Goal: Information Seeking & Learning: Learn about a topic

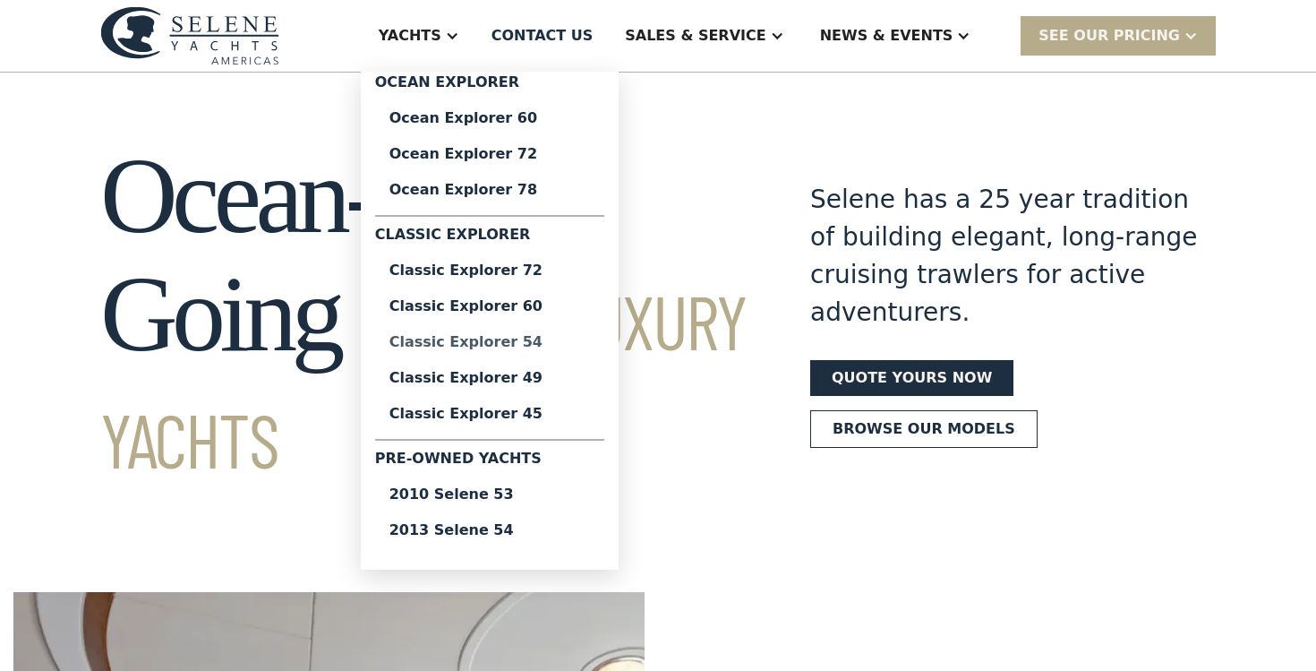
click at [543, 339] on div "Classic Explorer 54" at bounding box center [489, 342] width 201 height 14
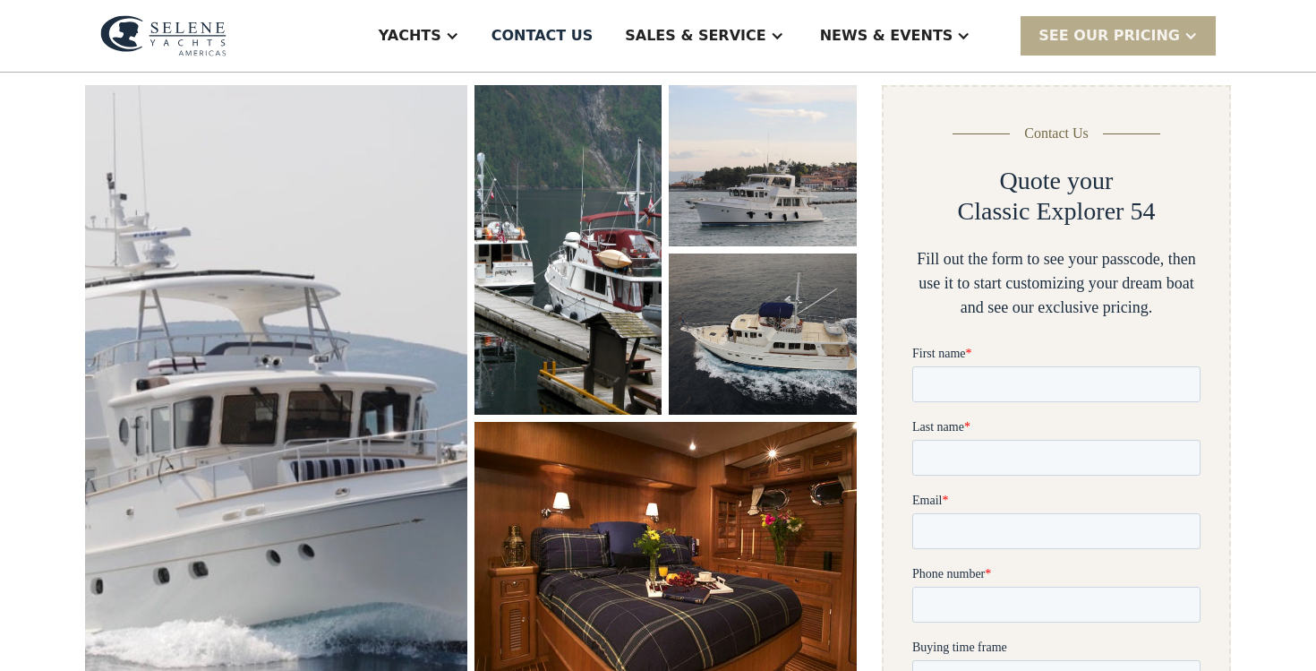
scroll to position [256, 0]
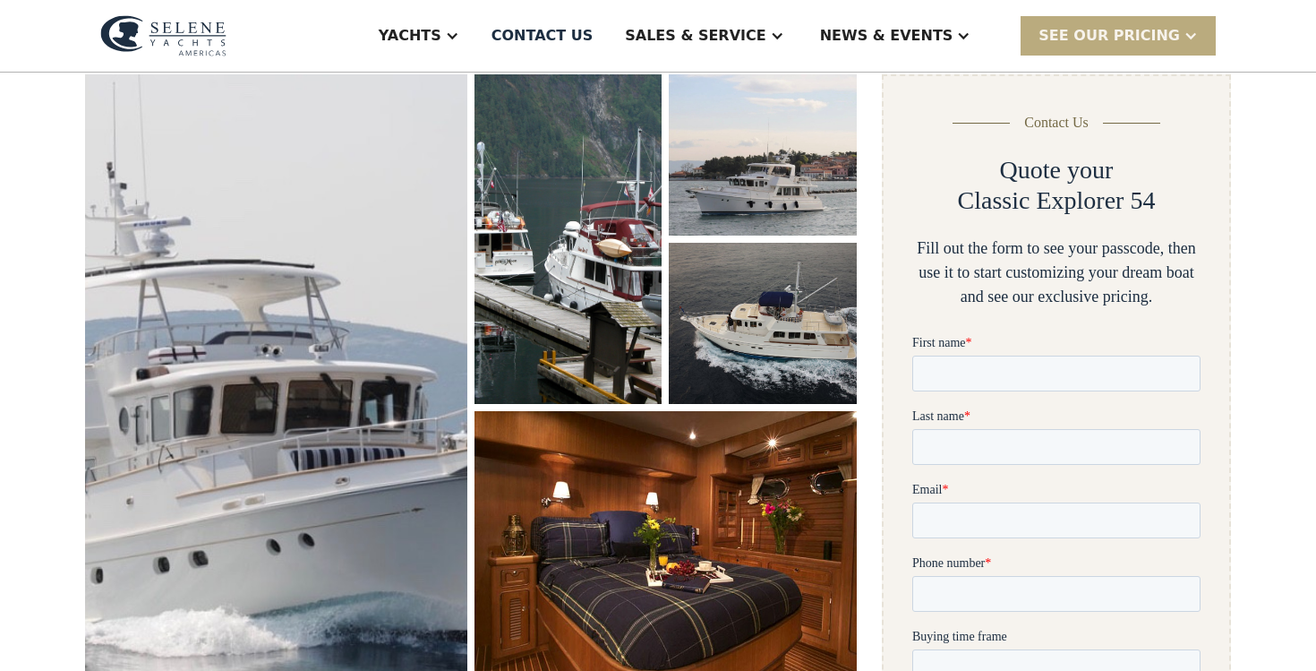
click at [1185, 34] on div at bounding box center [1191, 36] width 14 height 14
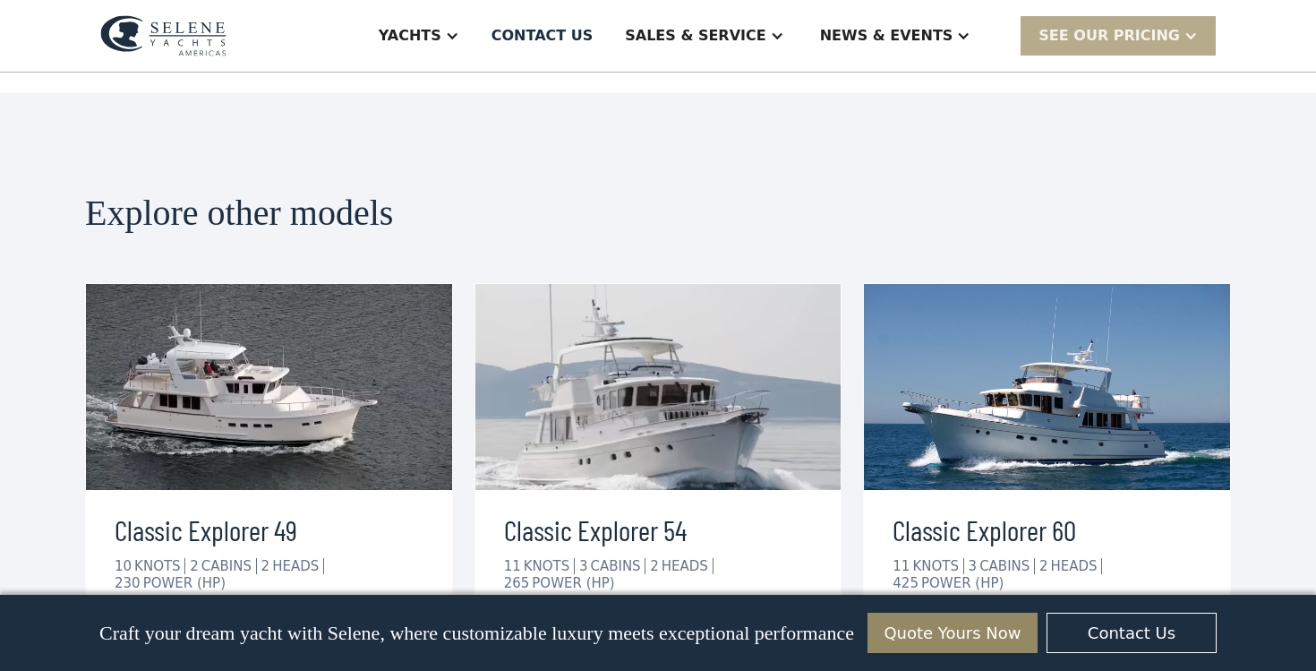
scroll to position [3807, 0]
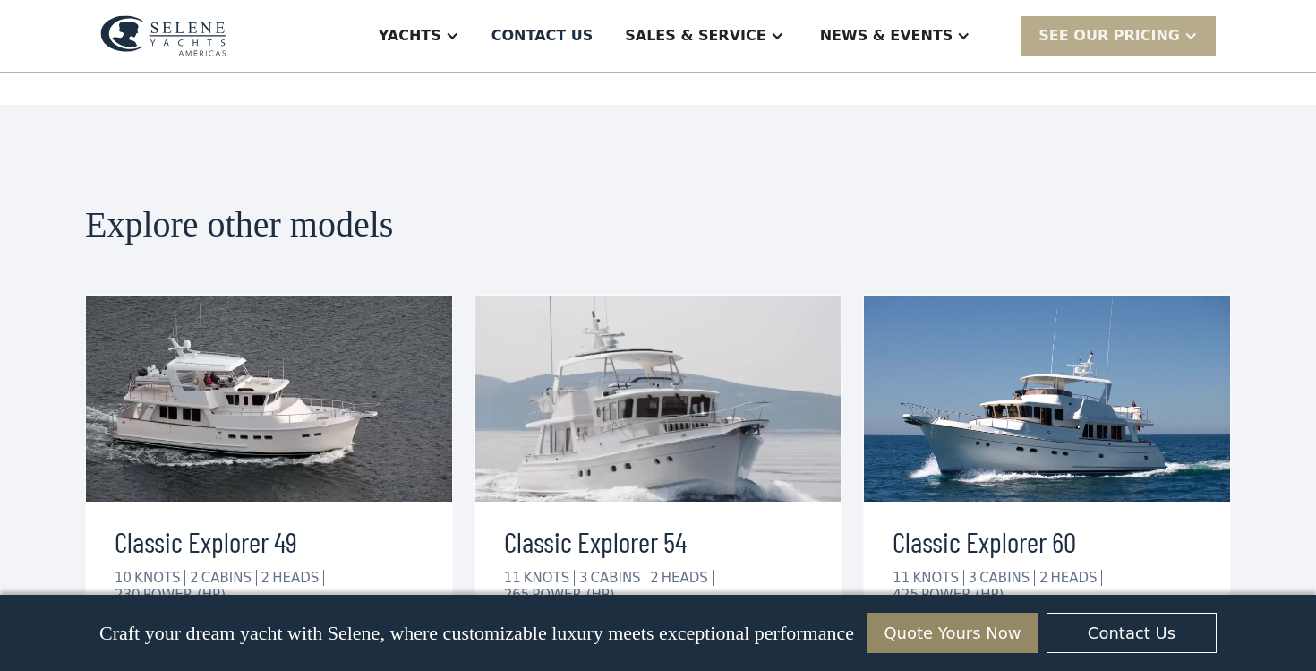
click at [565, 639] on div "view details" at bounding box center [576, 649] width 100 height 21
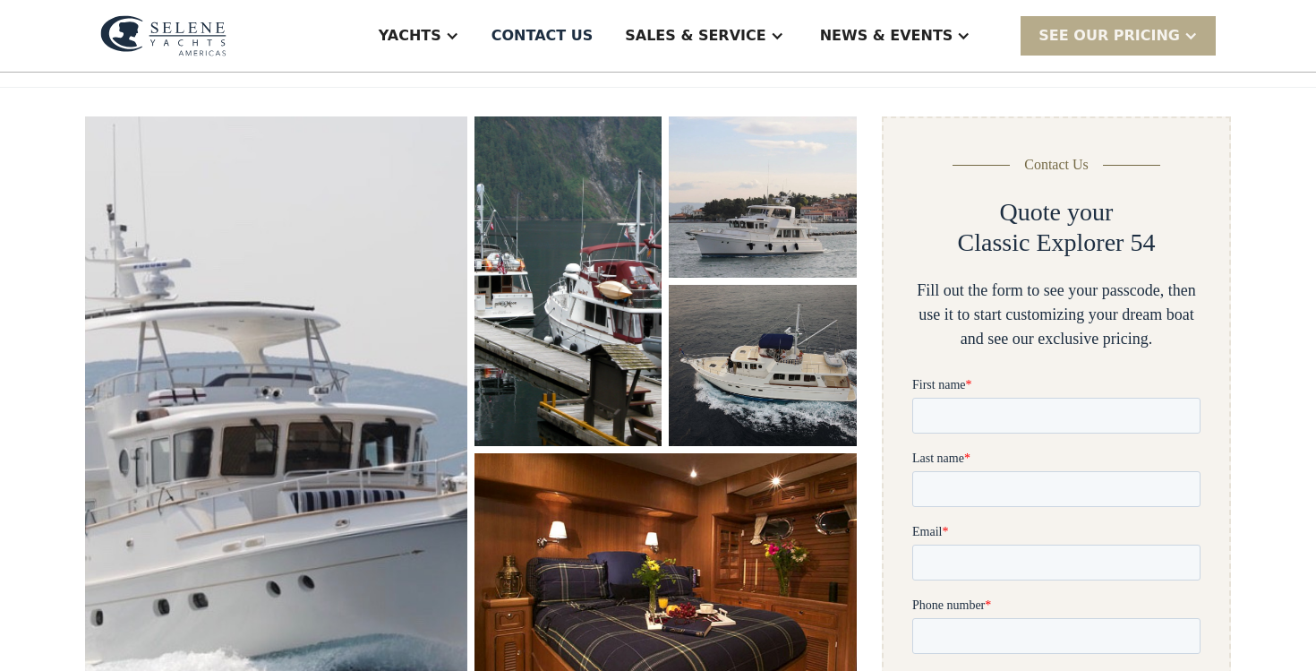
scroll to position [178, 0]
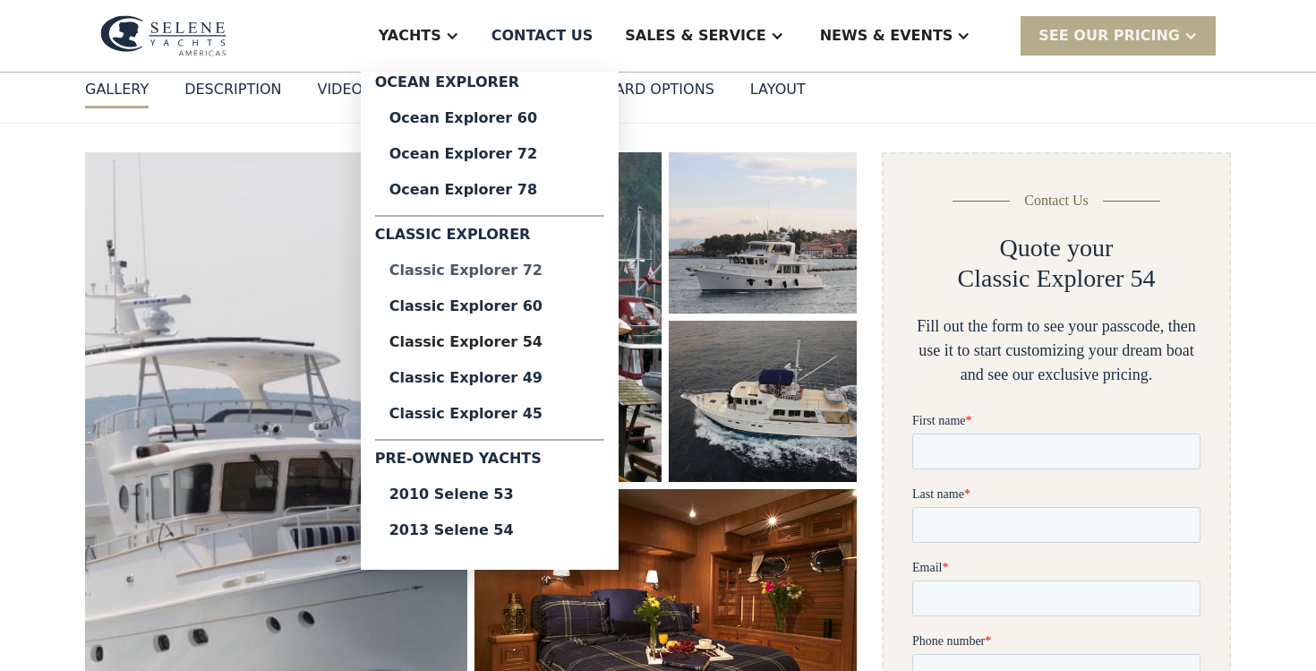
click at [526, 272] on div "Classic Explorer 72" at bounding box center [489, 270] width 201 height 14
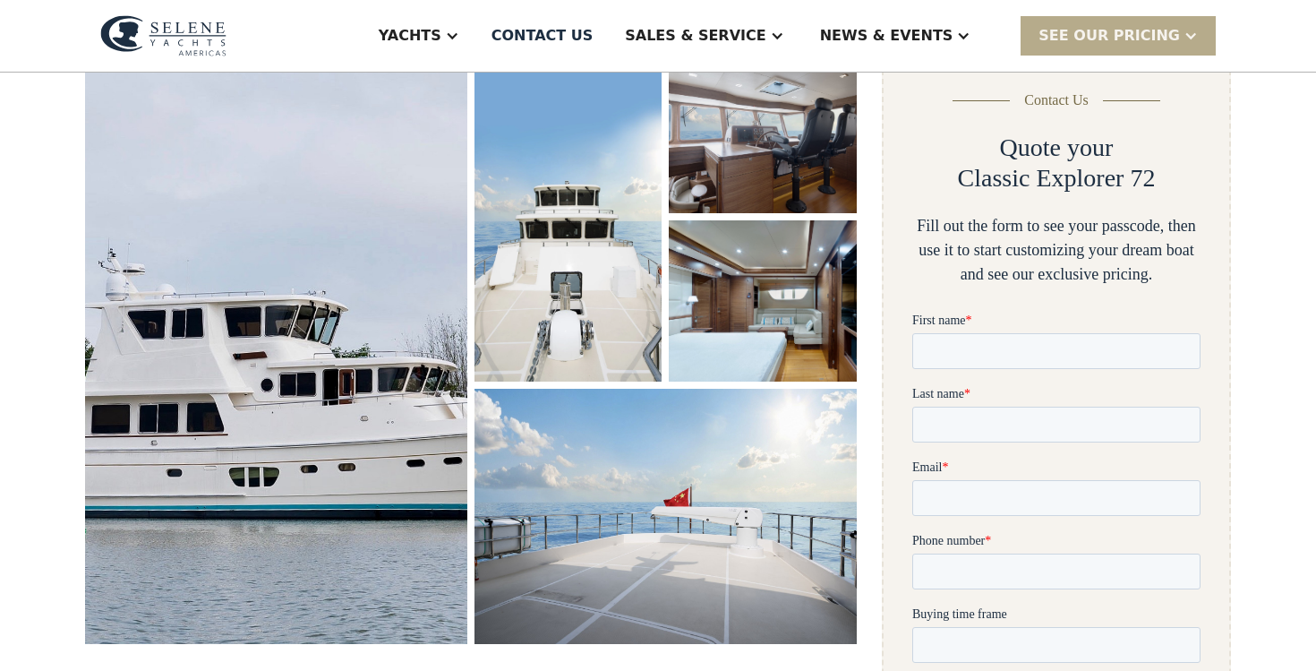
scroll to position [285, 0]
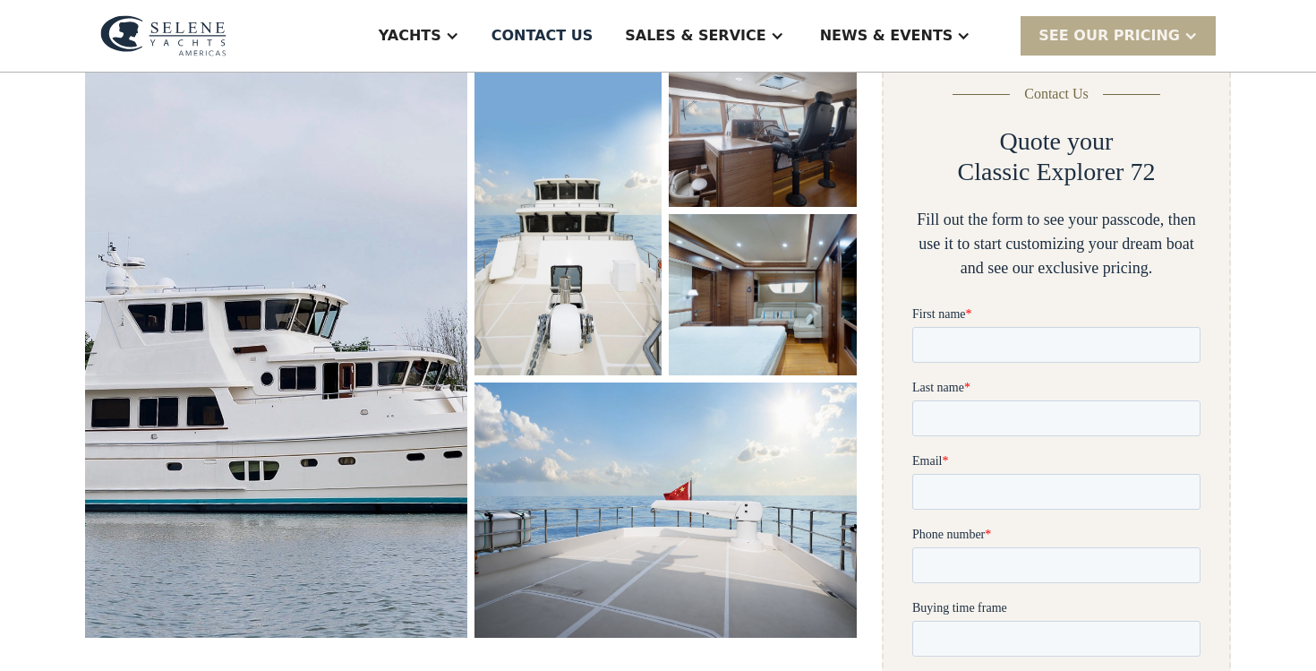
click at [325, 372] on img "open lightbox" at bounding box center [276, 342] width 406 height 628
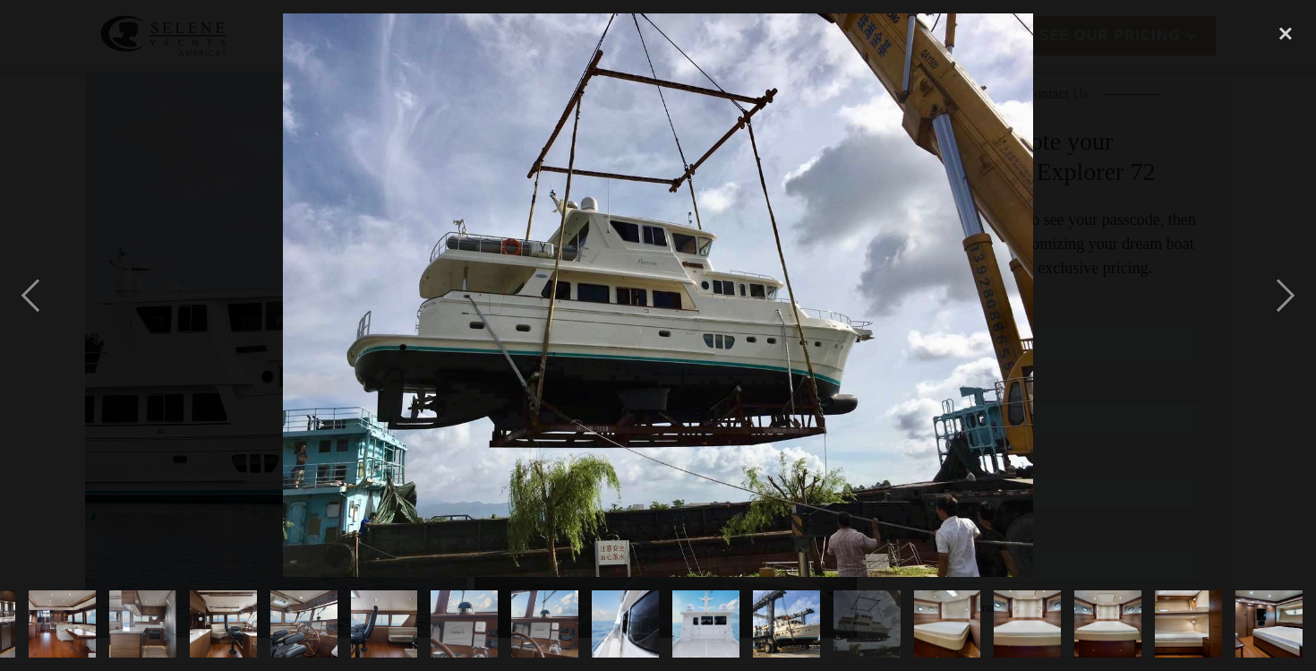
scroll to position [0, 467]
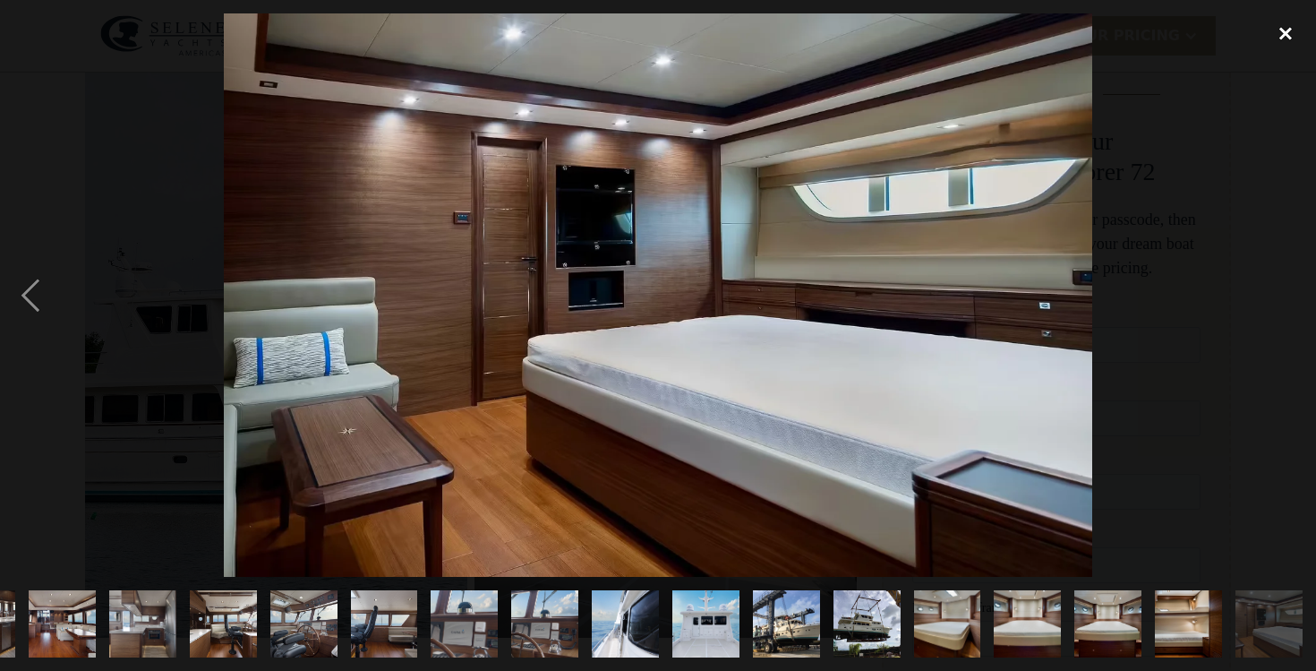
click at [1288, 31] on div "close lightbox" at bounding box center [1285, 32] width 61 height 39
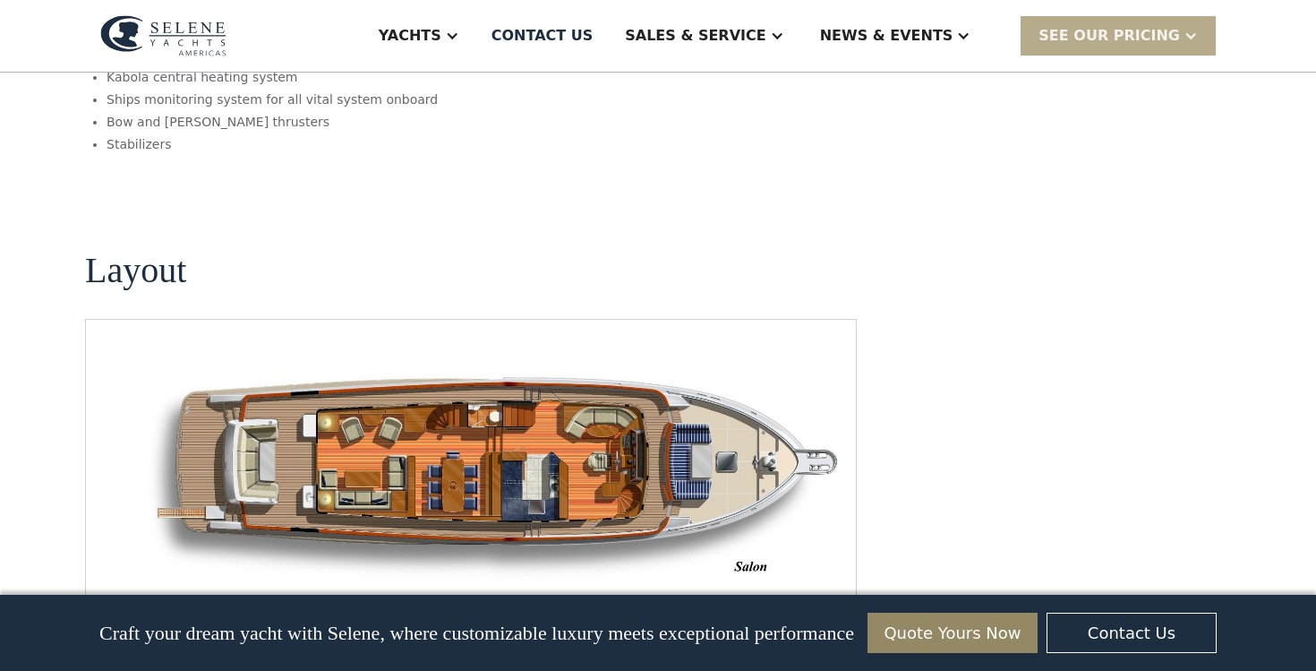
scroll to position [2360, 0]
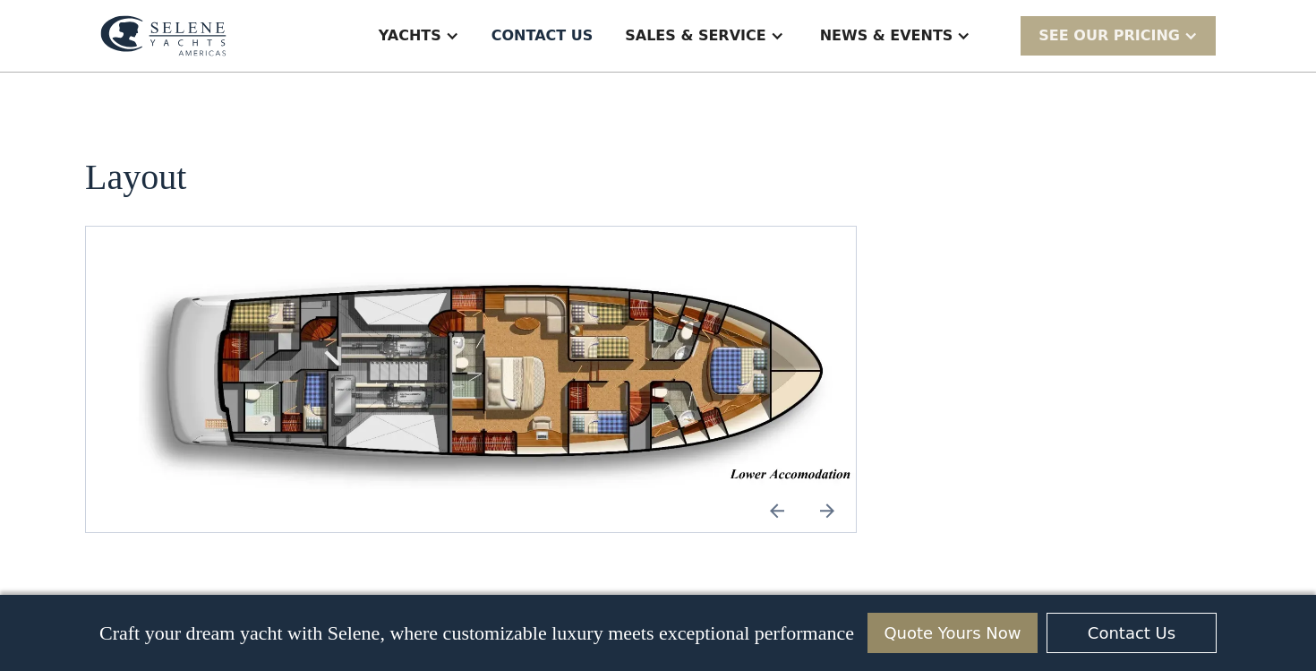
click at [772, 489] on img "Previous slide" at bounding box center [777, 510] width 43 height 43
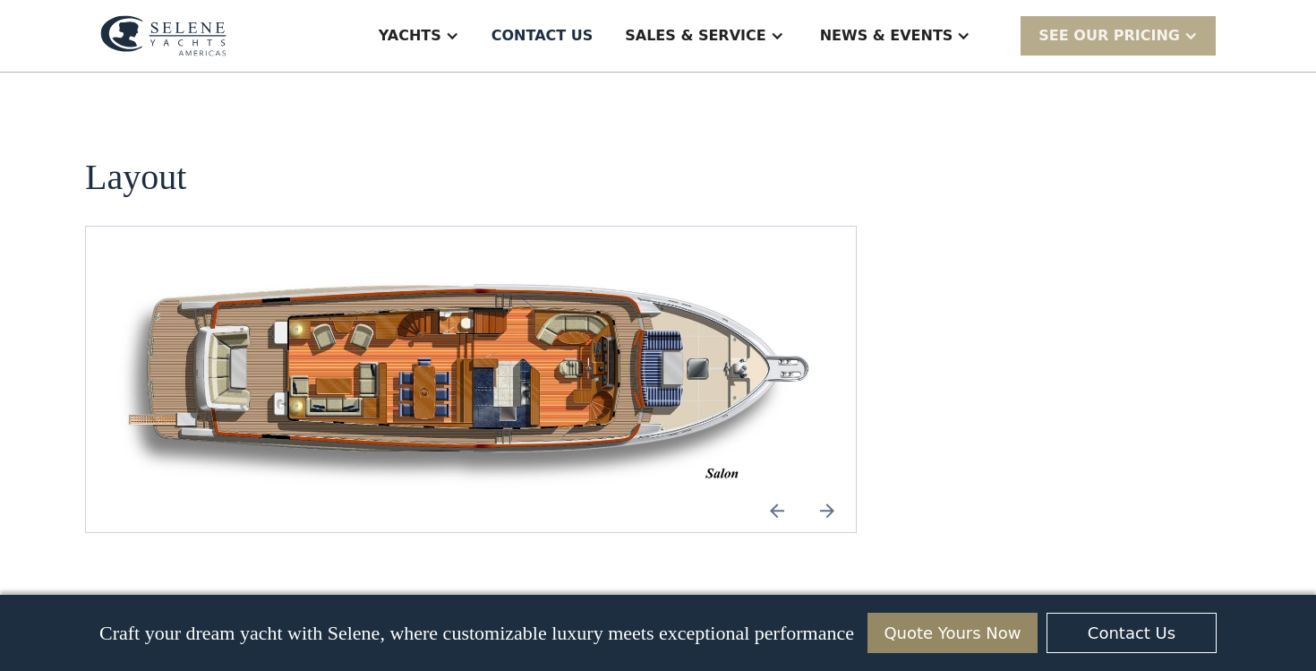
click at [469, 332] on img "open lightbox" at bounding box center [470, 379] width 741 height 220
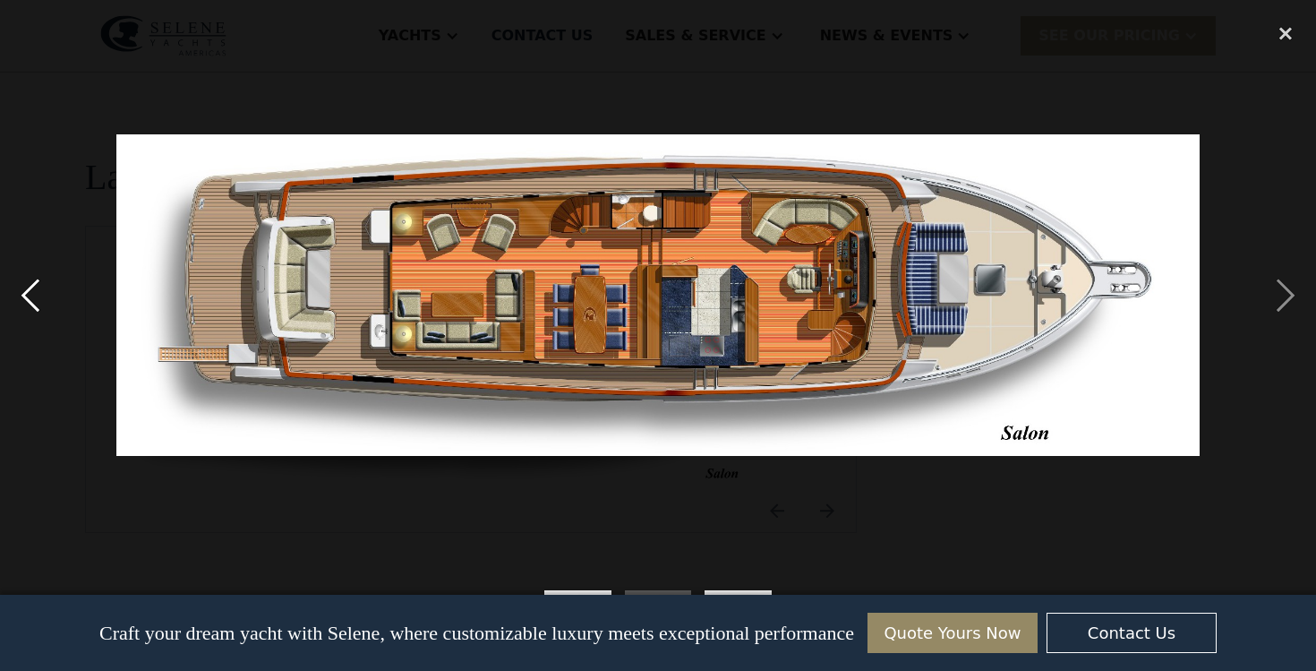
click at [30, 294] on div "previous image" at bounding box center [30, 294] width 61 height 563
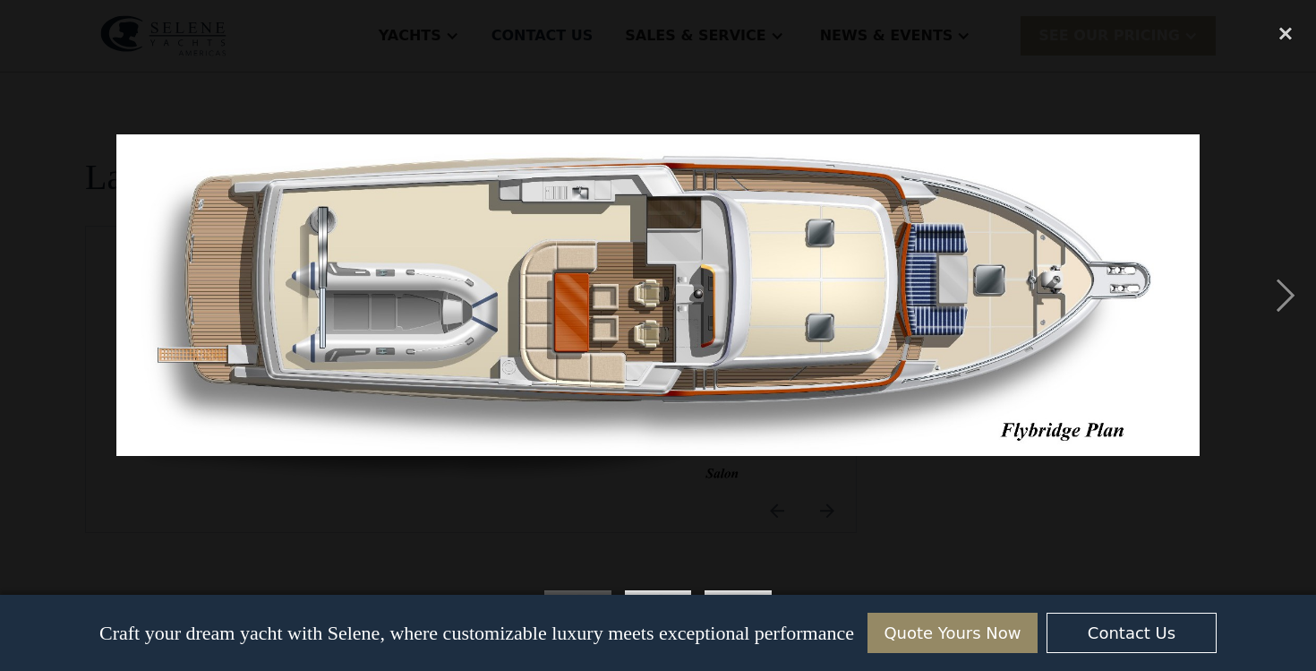
click at [30, 294] on div "previous image" at bounding box center [30, 294] width 61 height 563
click at [1282, 33] on div "close lightbox" at bounding box center [1285, 32] width 61 height 39
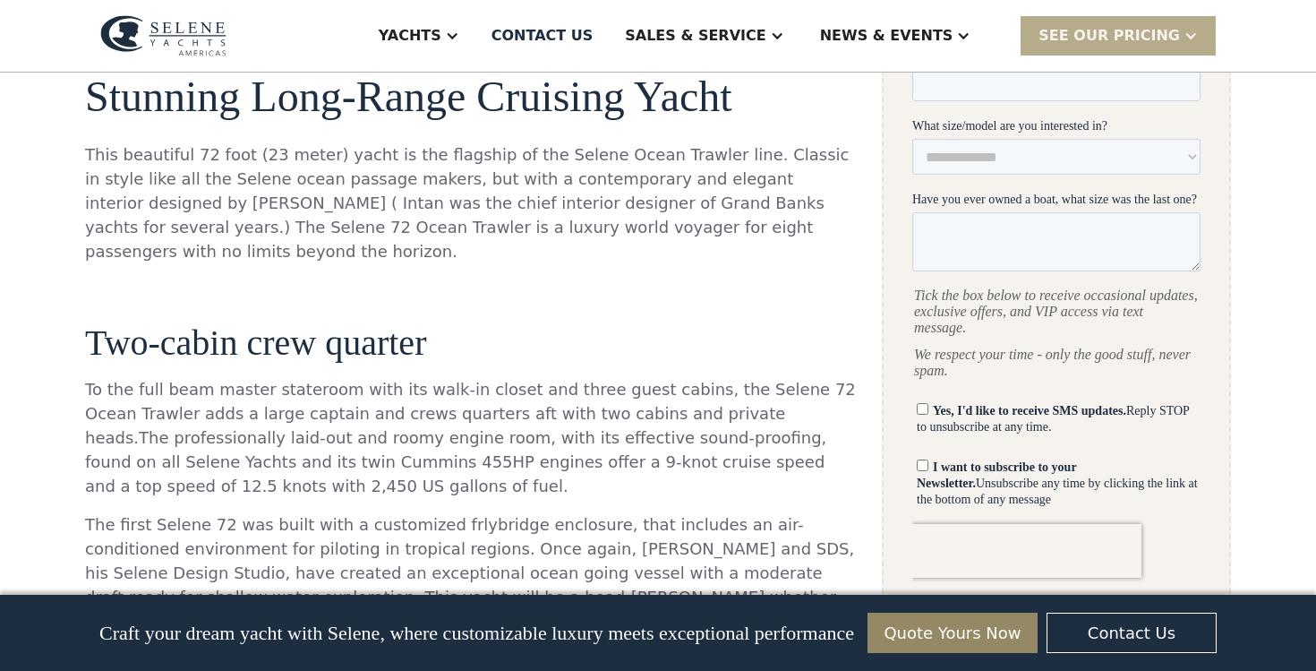
scroll to position [656, 0]
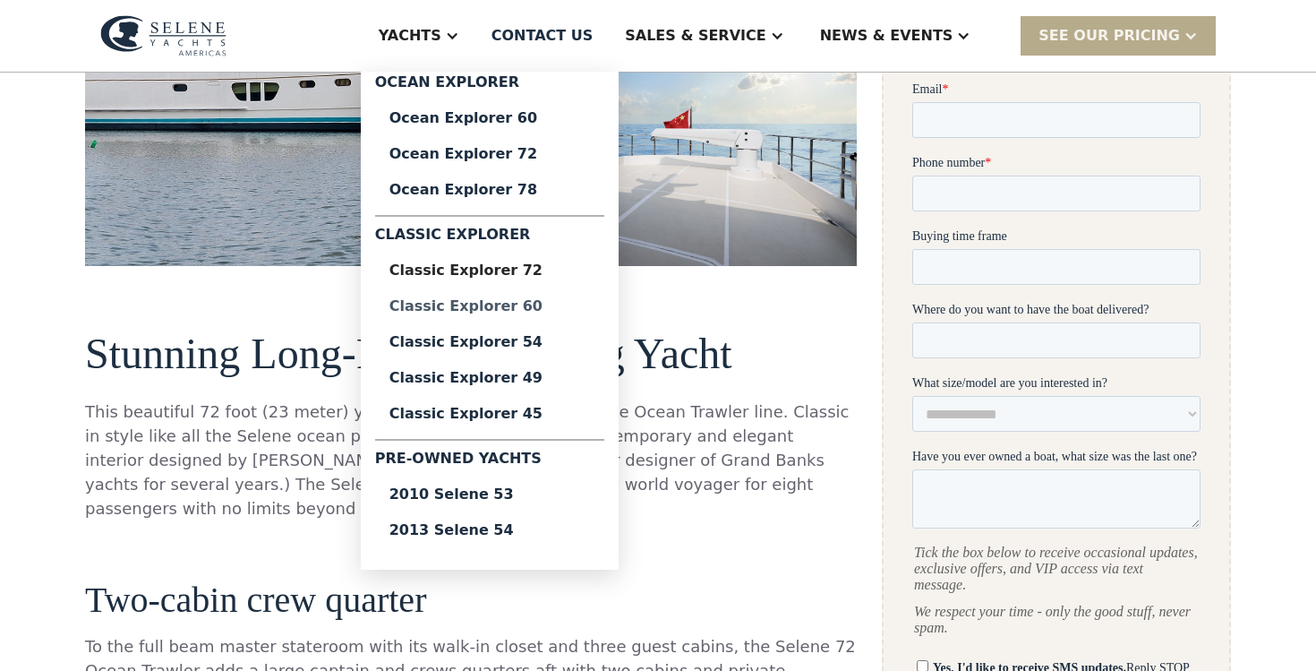
click at [525, 304] on div "Classic Explorer 60" at bounding box center [489, 306] width 201 height 14
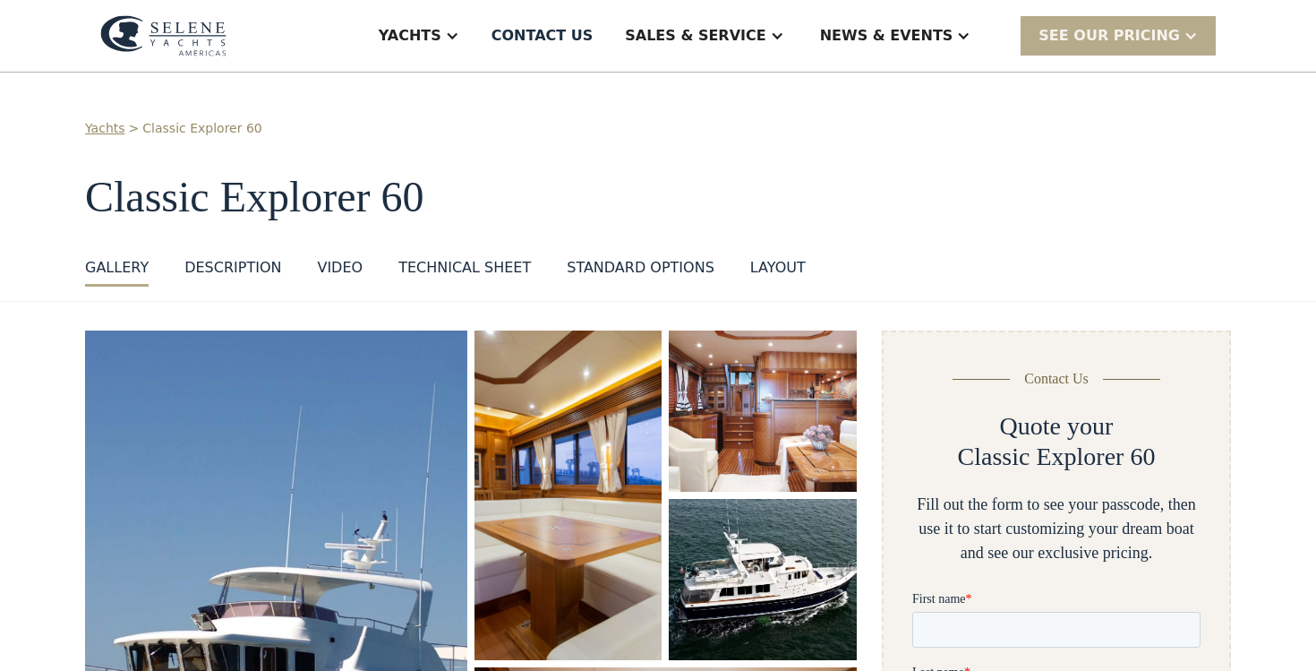
click at [754, 271] on div "layout" at bounding box center [778, 267] width 56 height 21
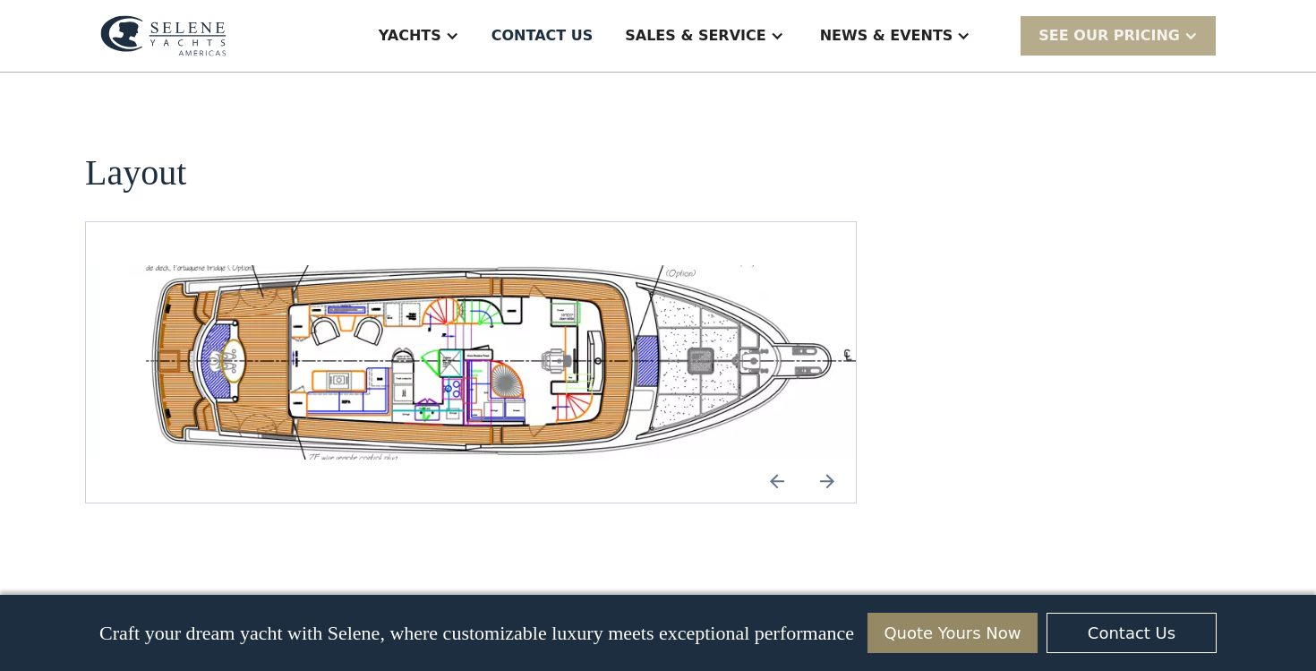
scroll to position [3429, 0]
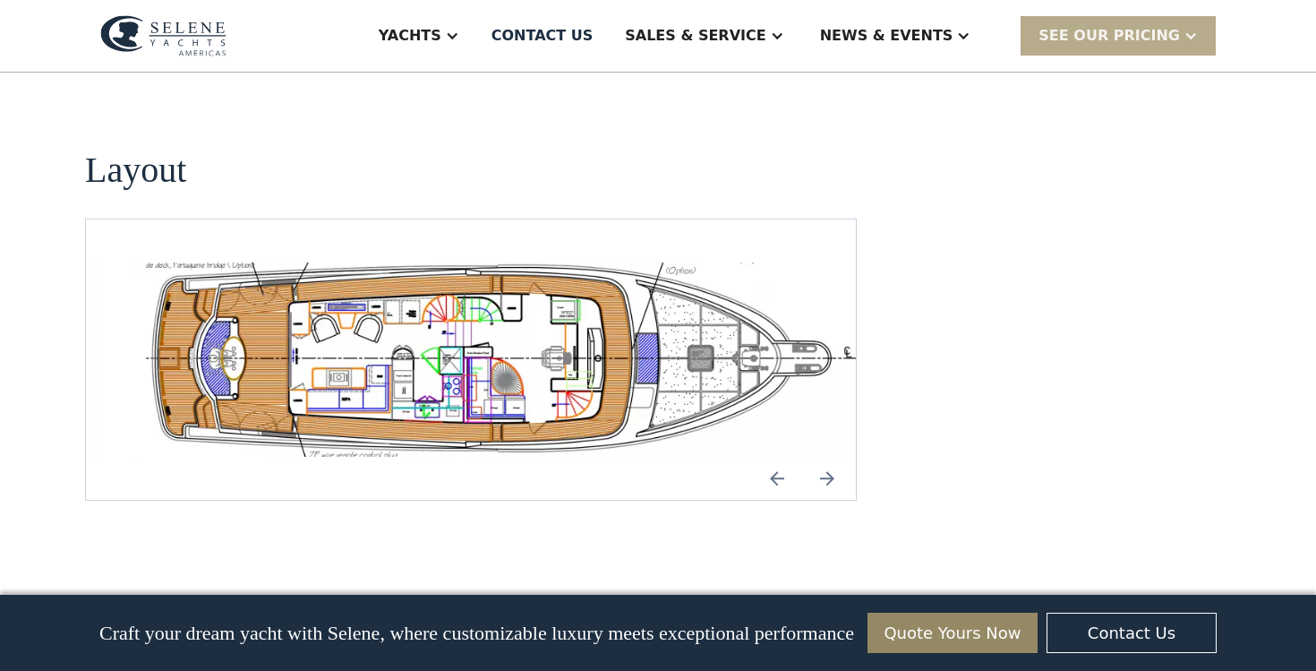
click at [231, 288] on img "open lightbox" at bounding box center [499, 359] width 741 height 194
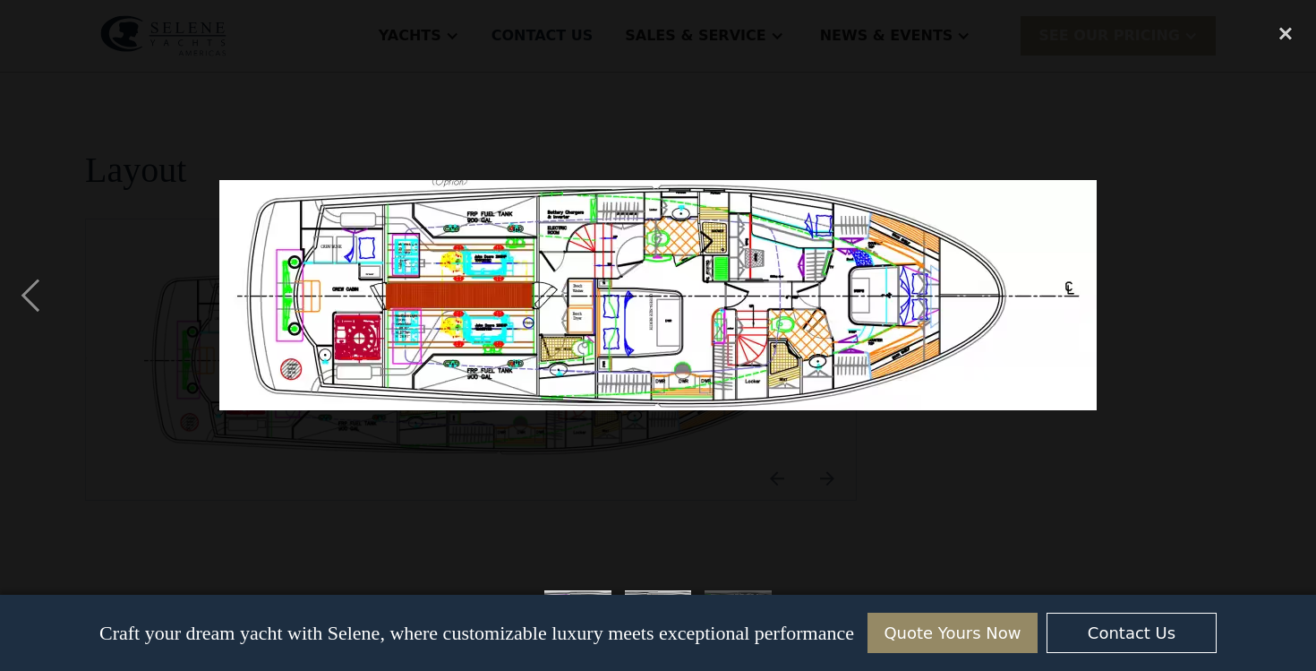
click at [330, 287] on img at bounding box center [657, 295] width 877 height 230
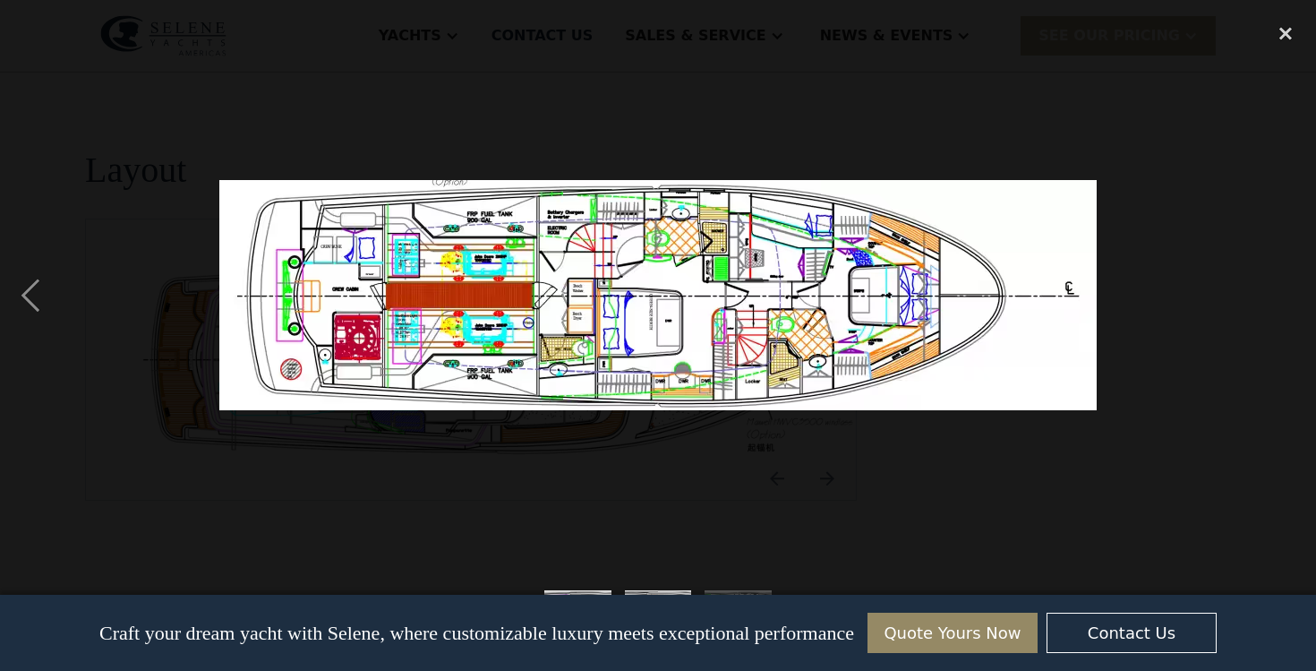
click at [330, 287] on img at bounding box center [657, 295] width 877 height 230
click at [877, 306] on img at bounding box center [657, 295] width 877 height 230
click at [29, 296] on div "previous image" at bounding box center [30, 294] width 61 height 563
click at [1279, 39] on div "close lightbox" at bounding box center [1285, 32] width 61 height 39
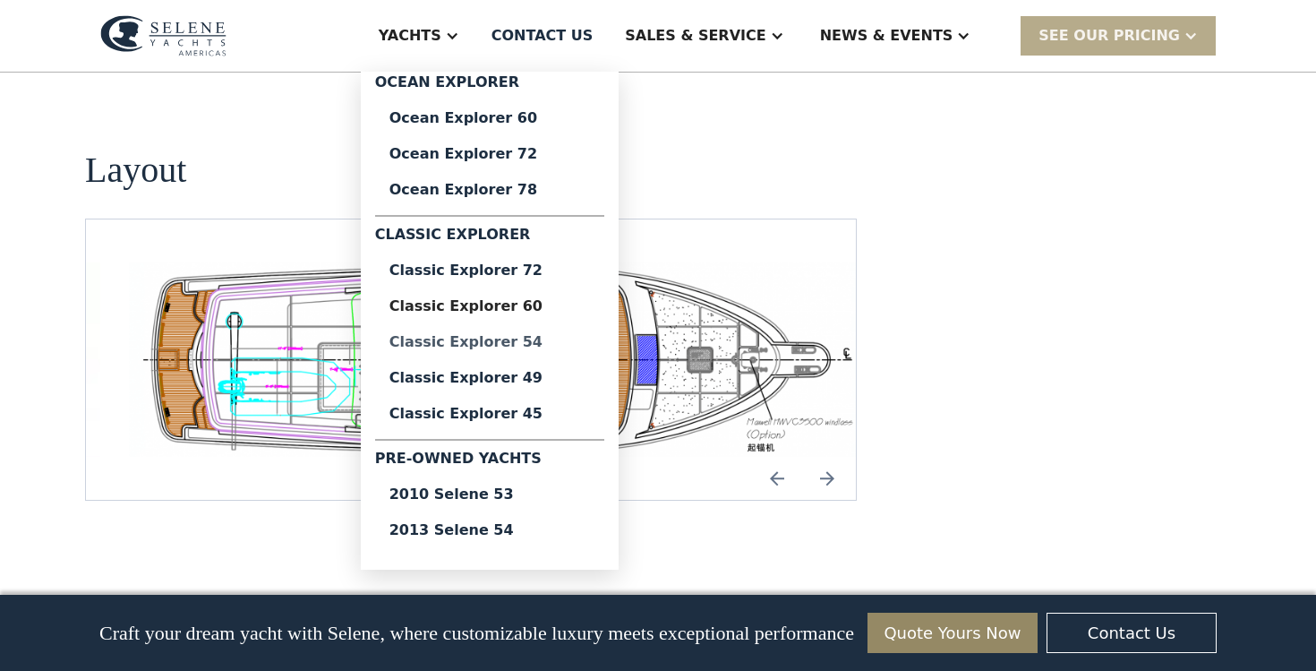
click at [564, 343] on div "Classic Explorer 54" at bounding box center [489, 342] width 201 height 14
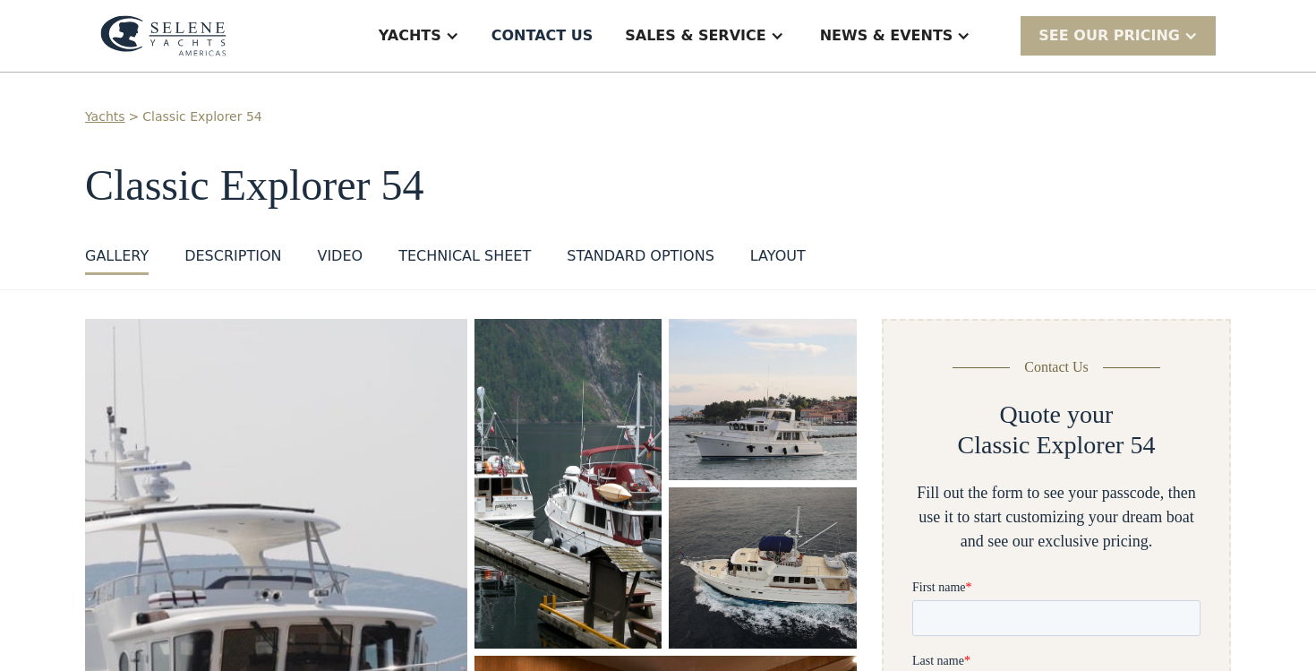
scroll to position [32, 0]
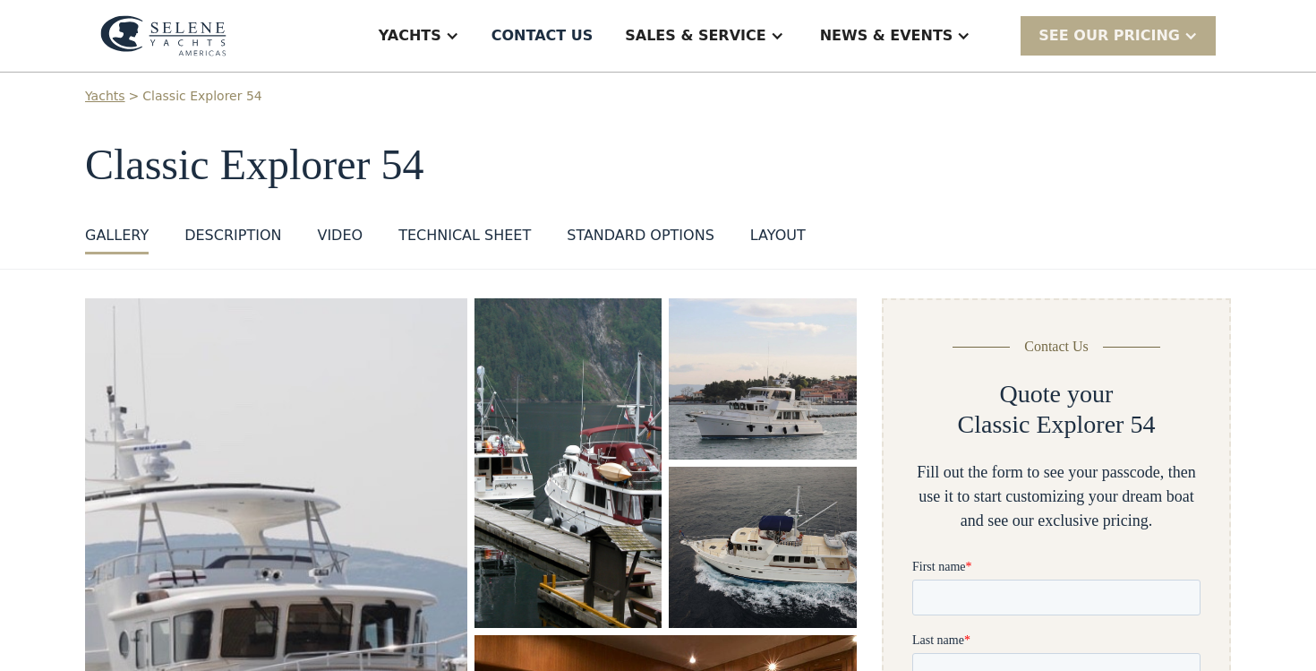
click at [758, 235] on div "layout" at bounding box center [778, 235] width 56 height 21
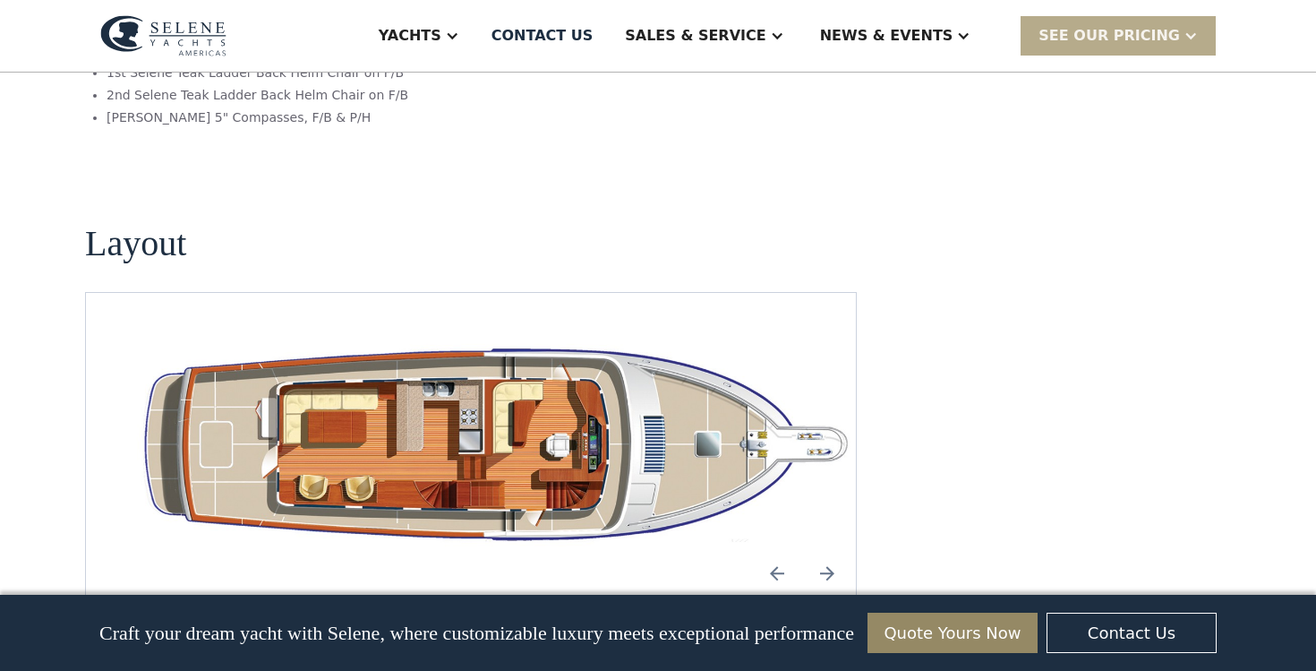
scroll to position [3175, 0]
click at [768, 551] on img "Previous slide" at bounding box center [777, 572] width 43 height 43
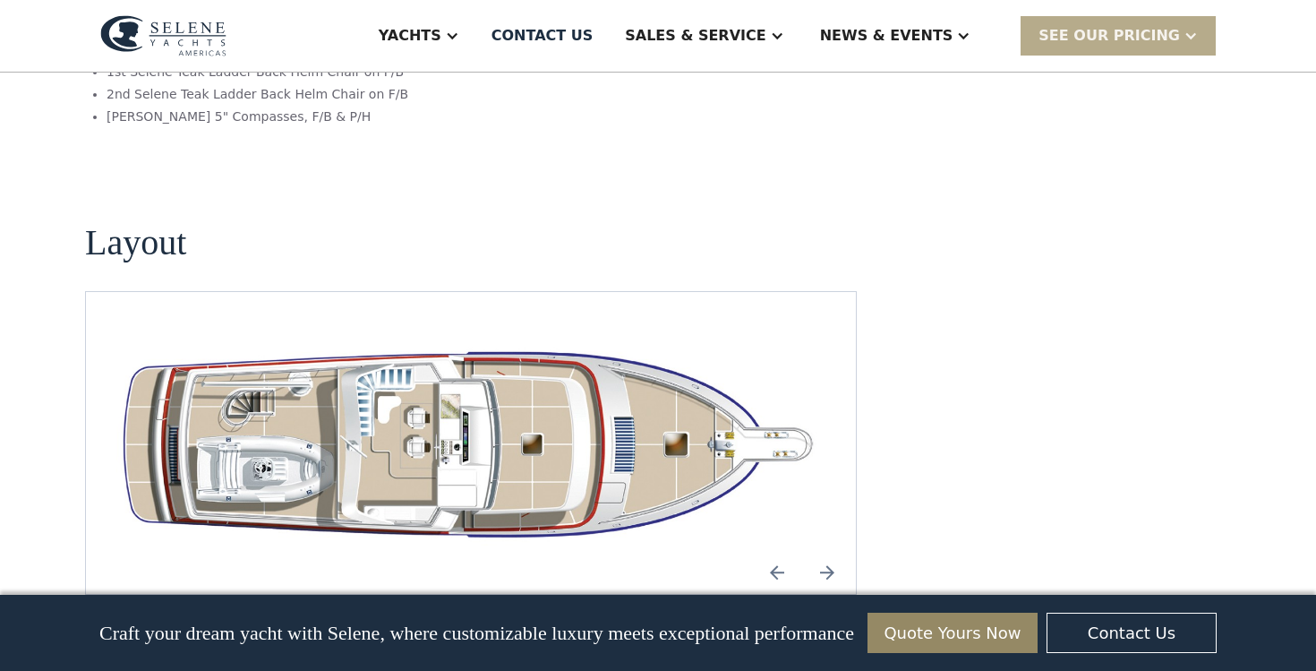
click at [768, 551] on img "Previous slide" at bounding box center [777, 572] width 43 height 43
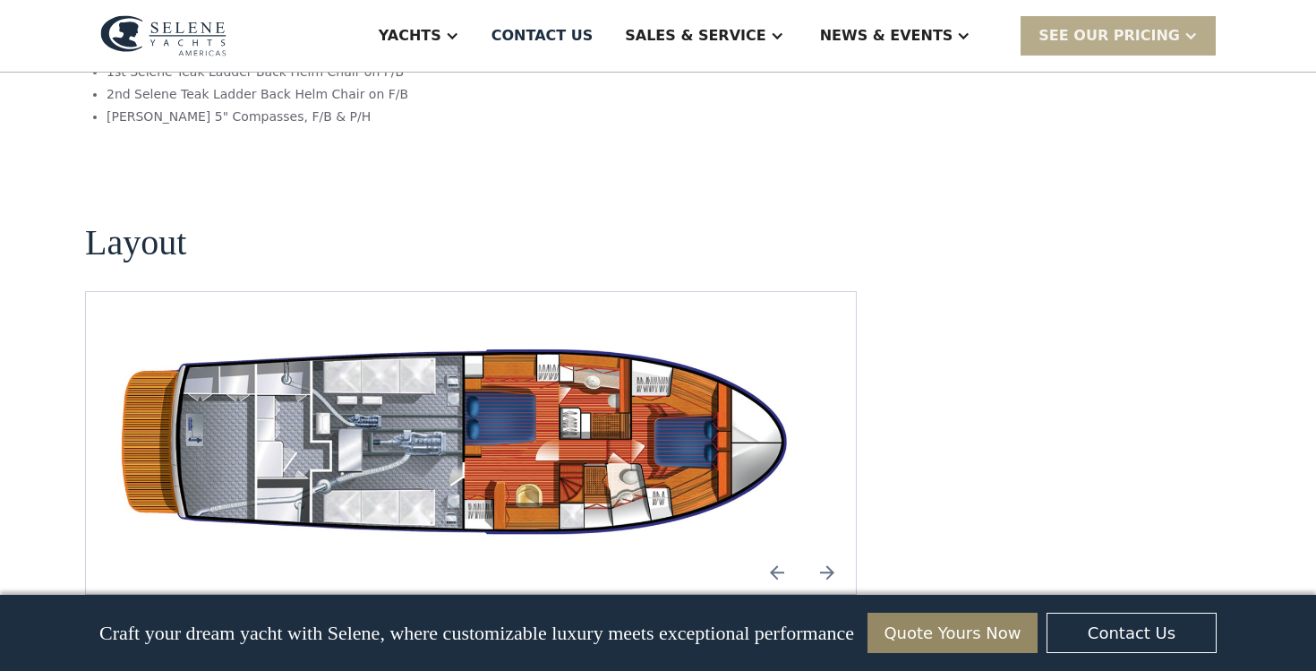
click at [833, 551] on img "Next slide" at bounding box center [827, 572] width 43 height 43
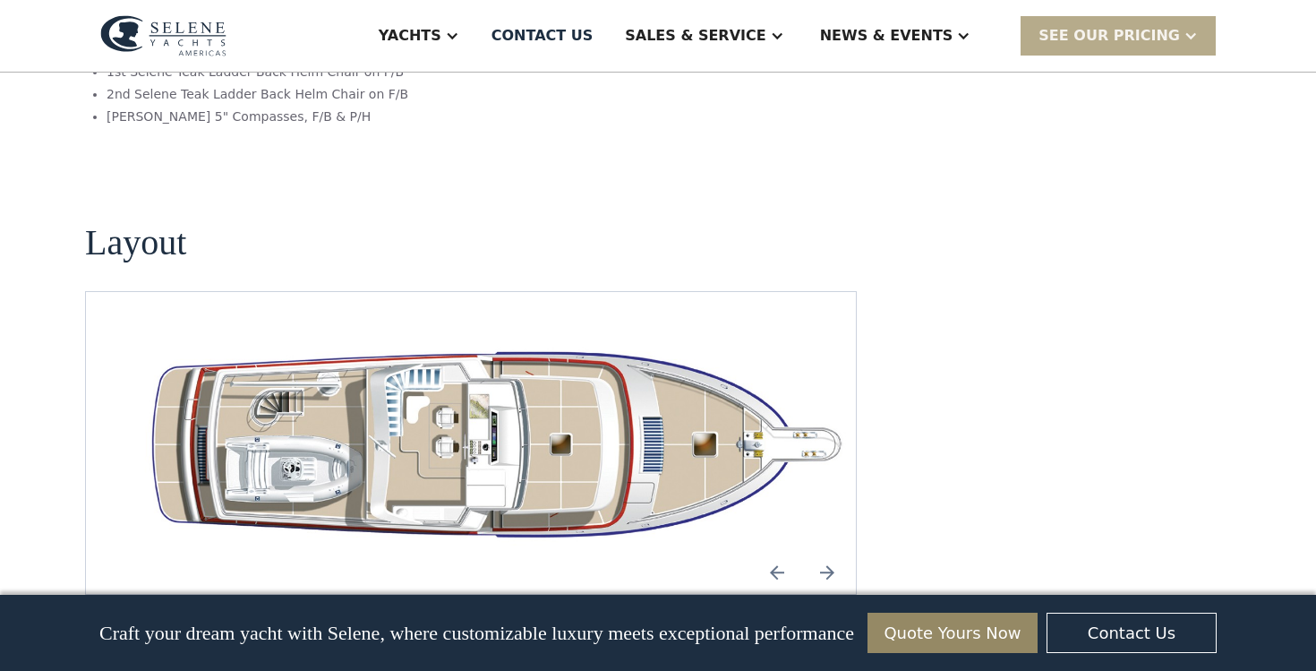
click at [355, 335] on img "open lightbox" at bounding box center [499, 443] width 741 height 216
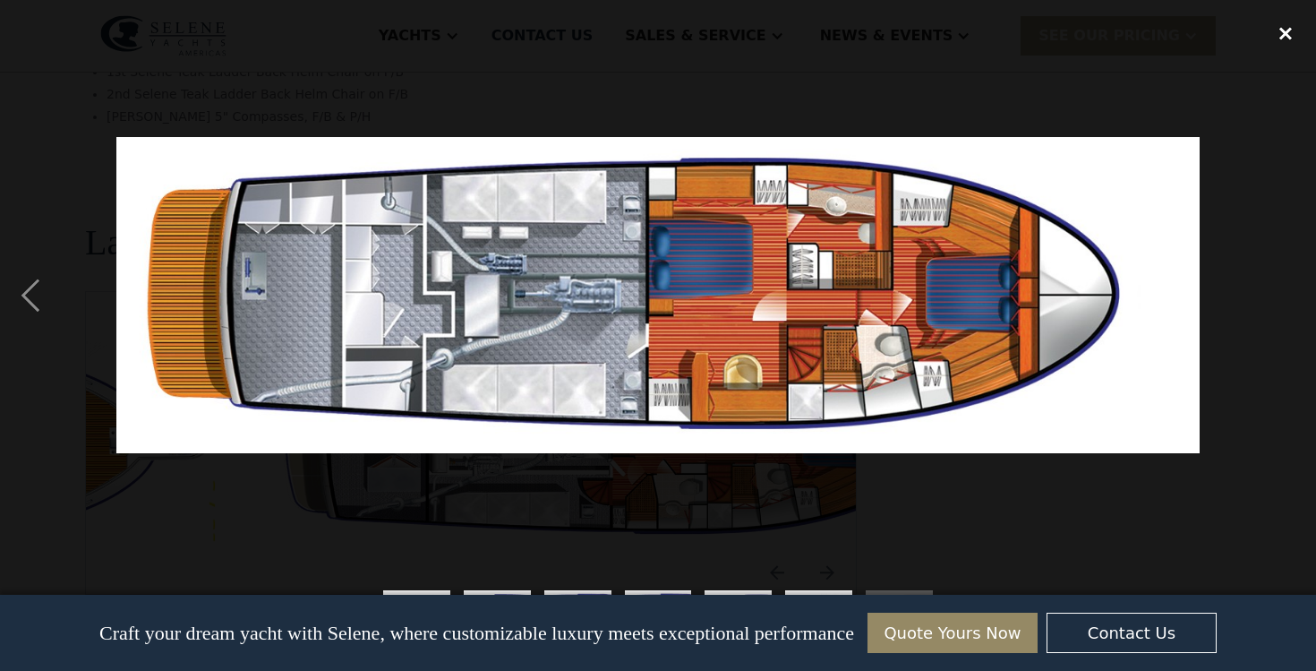
click at [1284, 26] on div "close lightbox" at bounding box center [1285, 32] width 61 height 39
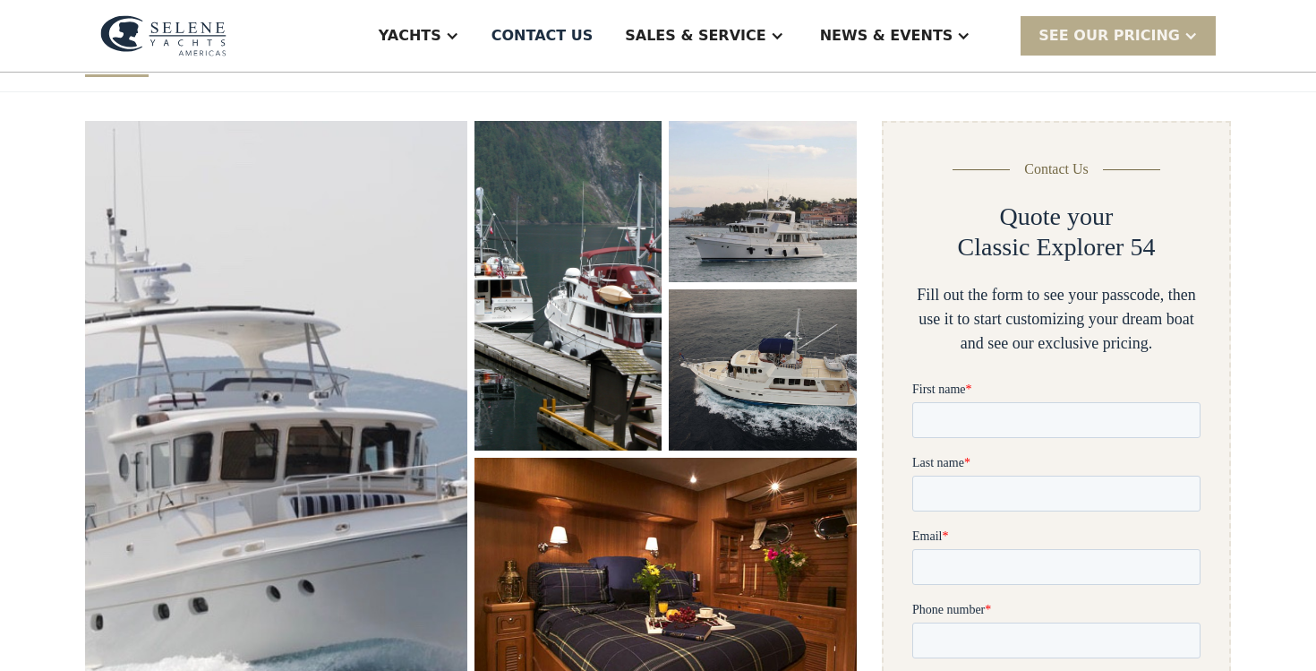
scroll to position [0, 0]
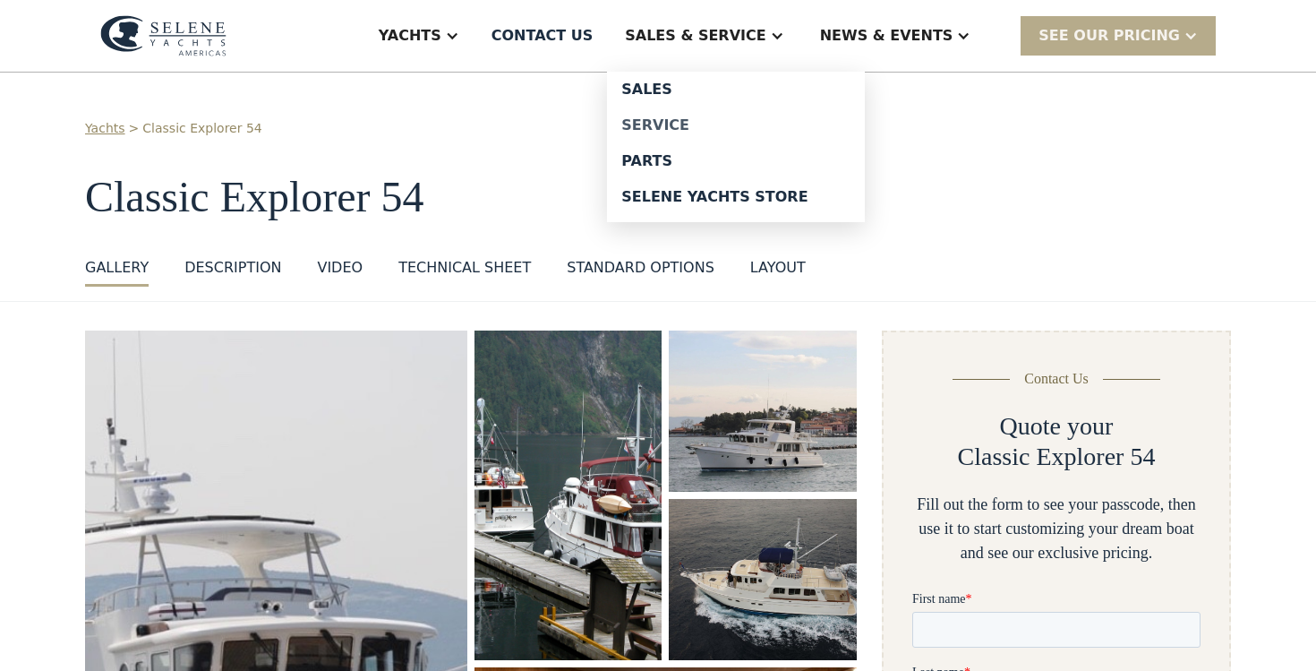
click at [710, 127] on div "Service" at bounding box center [735, 125] width 229 height 14
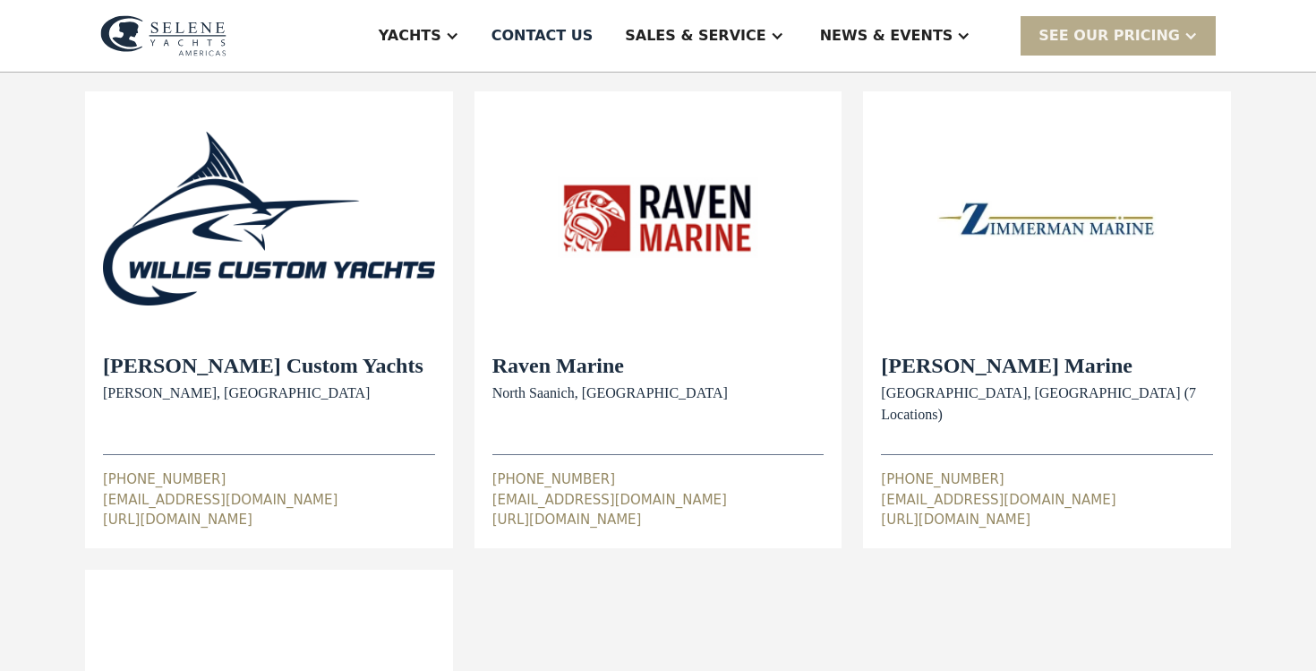
scroll to position [175, 0]
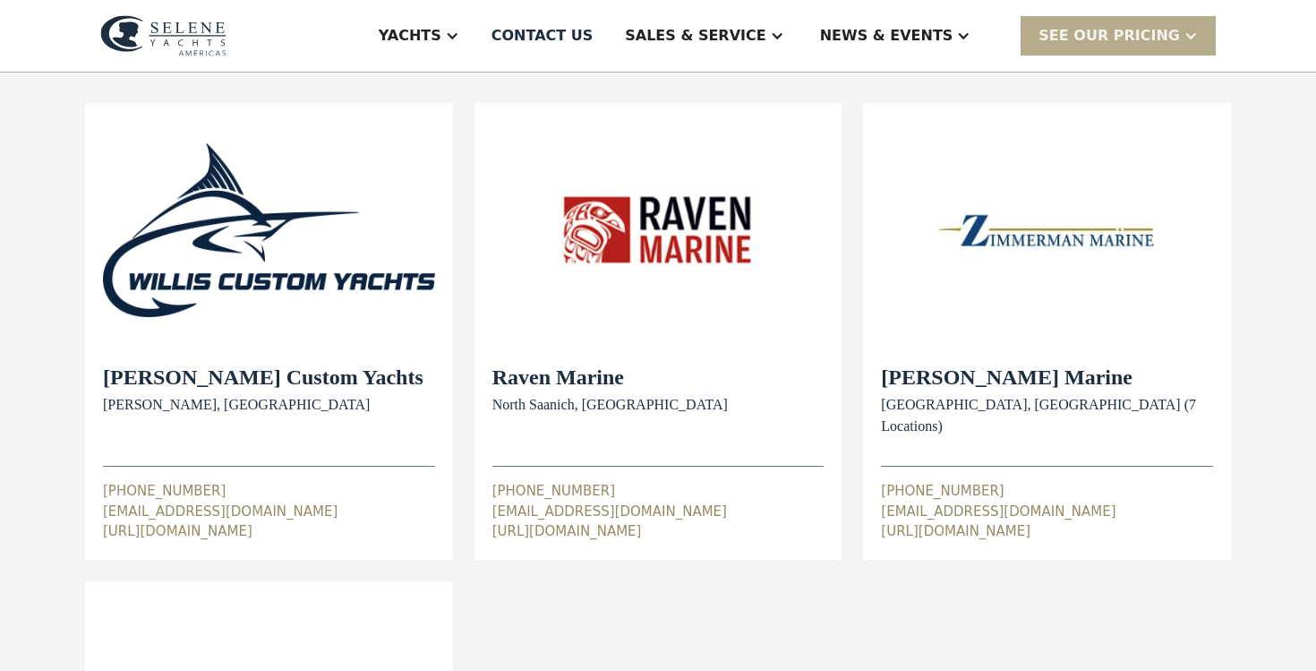
click at [985, 382] on h2 "Zimmerman Marine" at bounding box center [1047, 377] width 332 height 26
click at [1041, 236] on img at bounding box center [1047, 230] width 332 height 219
click at [948, 384] on h2 "Zimmerman Marine" at bounding box center [1047, 377] width 332 height 26
click at [954, 521] on div "https://www.zimmermanmarine.com/" at bounding box center [1047, 531] width 332 height 21
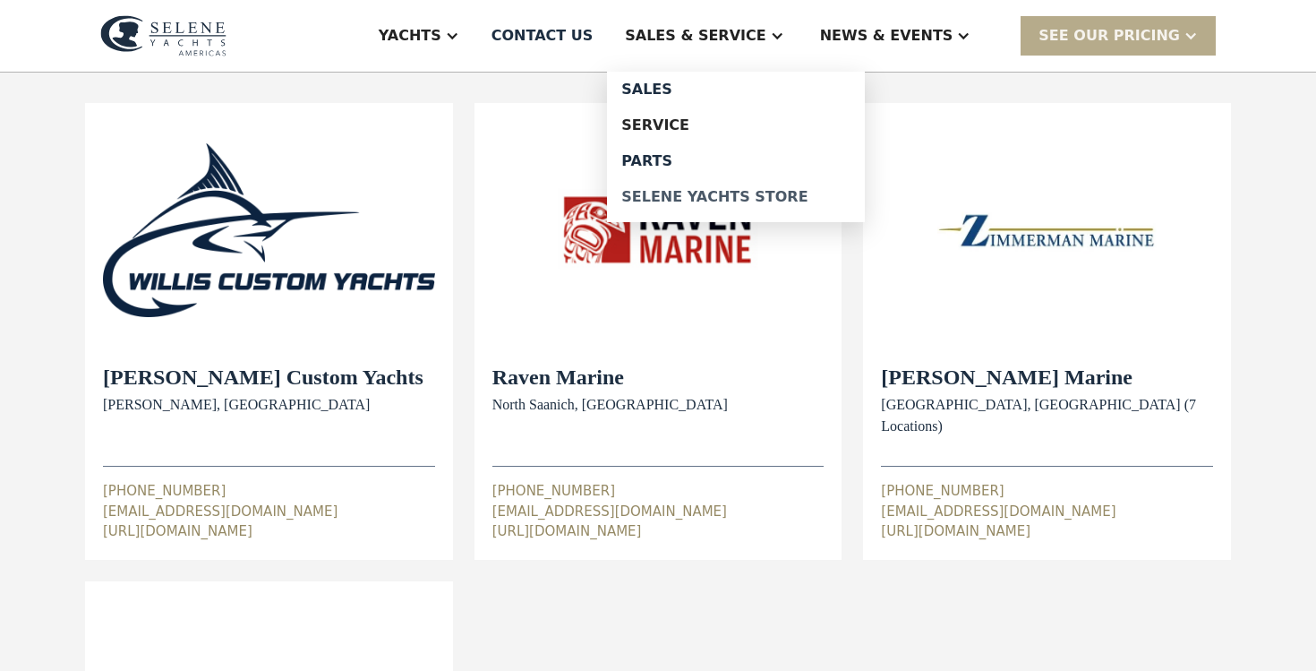
click at [767, 193] on div "Selene Yachts Store" at bounding box center [735, 197] width 229 height 14
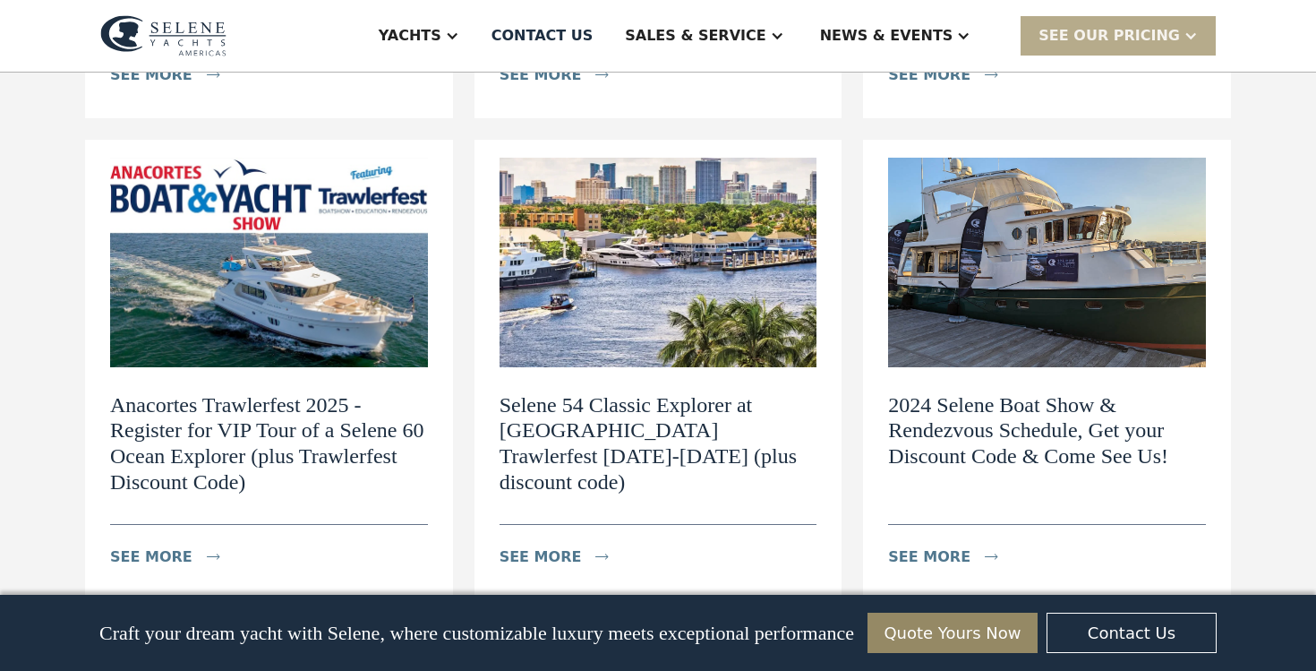
scroll to position [1200, 0]
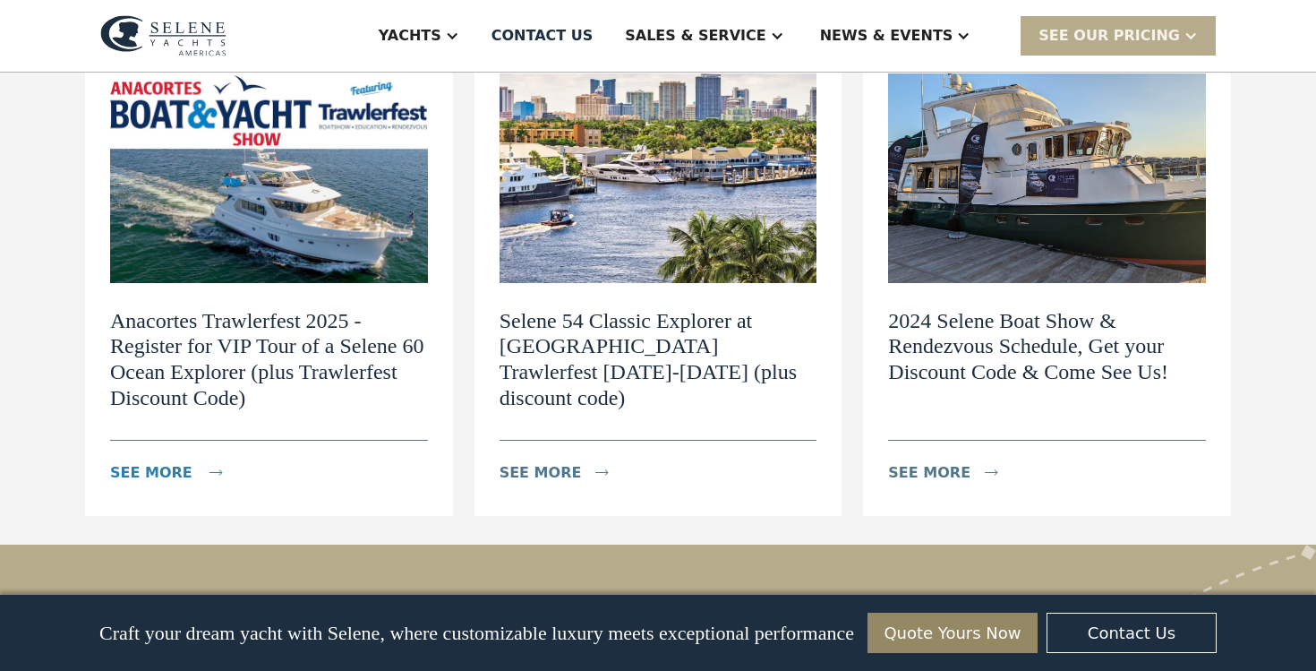
click at [149, 462] on div "see more" at bounding box center [151, 472] width 82 height 21
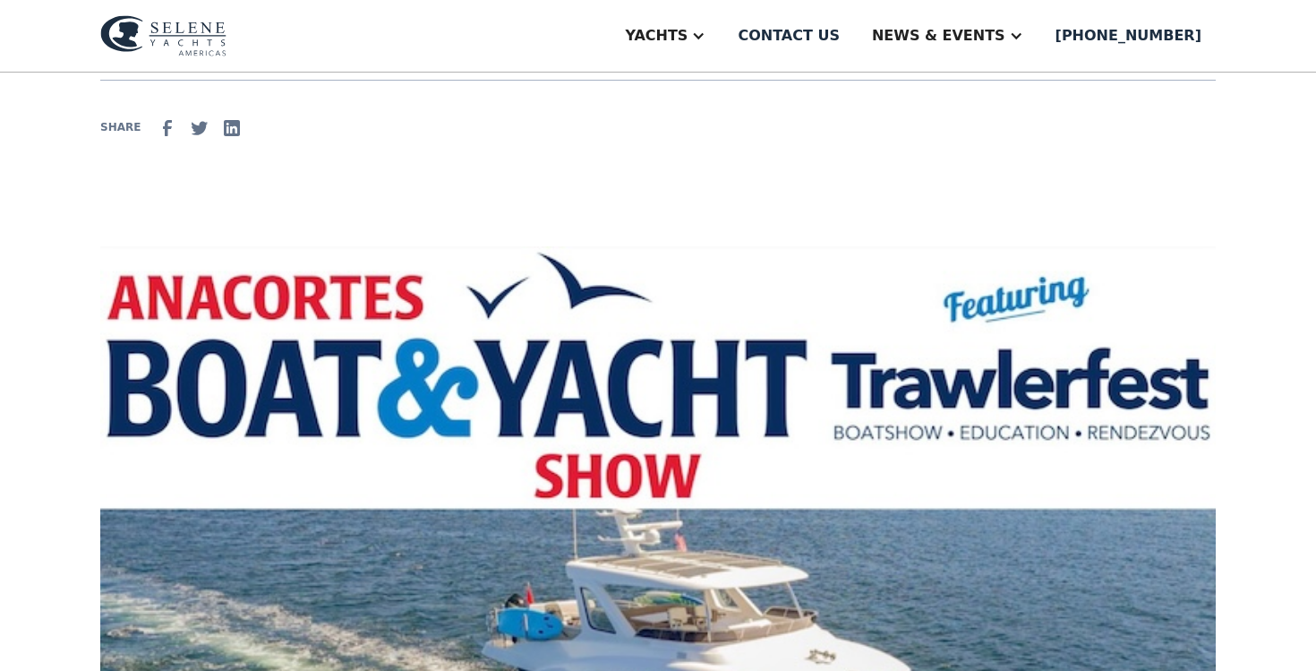
scroll to position [73, 0]
